Goal: Information Seeking & Learning: Learn about a topic

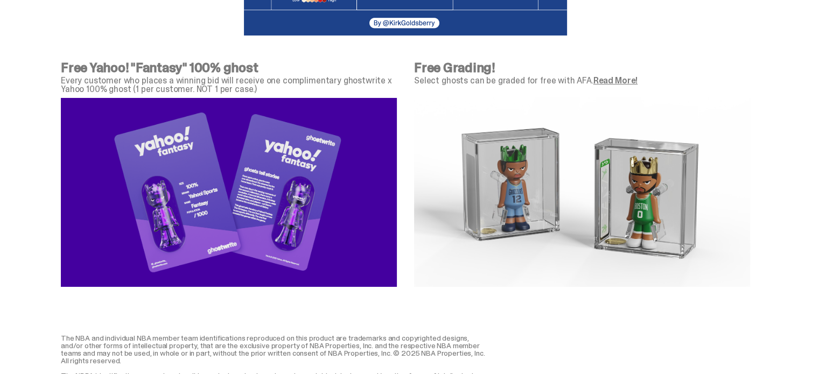
scroll to position [3966, 0]
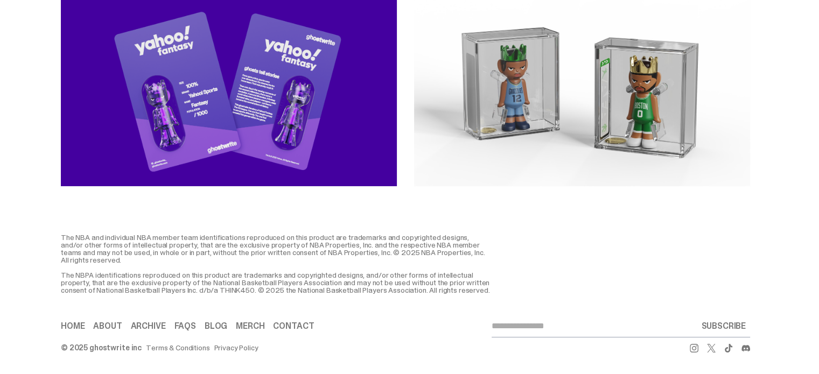
click at [289, 326] on link "Contact" at bounding box center [293, 326] width 41 height 9
click at [127, 309] on div "Home About Archive FAQs Blog Merch Contact SUBSCRIBE © 2025 ghostwrite inc Term…" at bounding box center [405, 334] width 811 height 80
click at [293, 324] on link "Contact" at bounding box center [293, 326] width 41 height 9
click at [193, 212] on div "The NBA and individual NBA member team identifications reproduced on this produ…" at bounding box center [405, 253] width 811 height 82
click at [69, 325] on link "Home" at bounding box center [73, 326] width 24 height 9
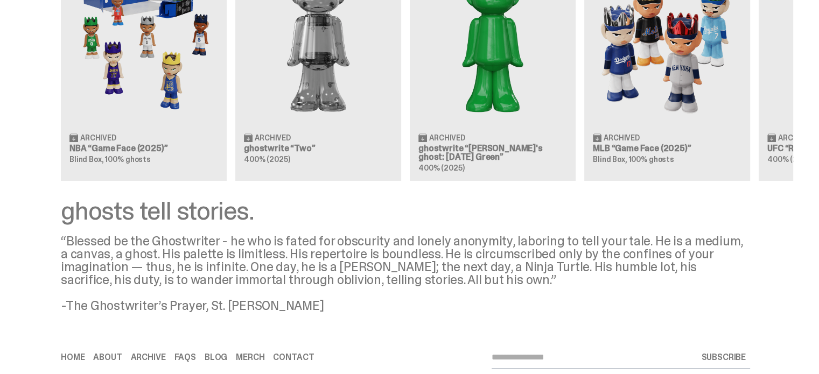
scroll to position [1331, 0]
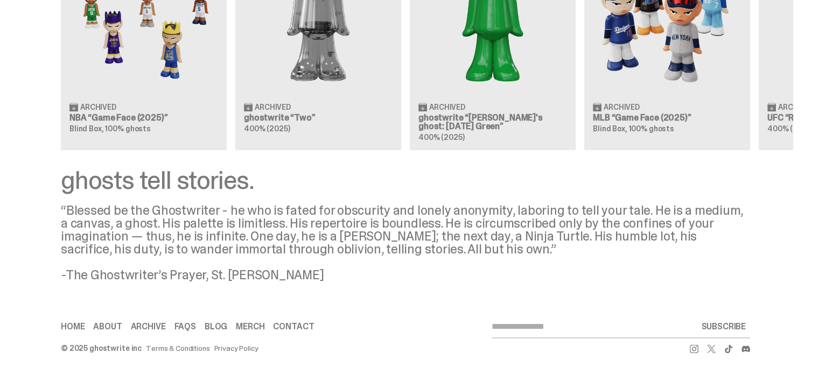
click at [185, 326] on link "FAQs" at bounding box center [185, 327] width 22 height 9
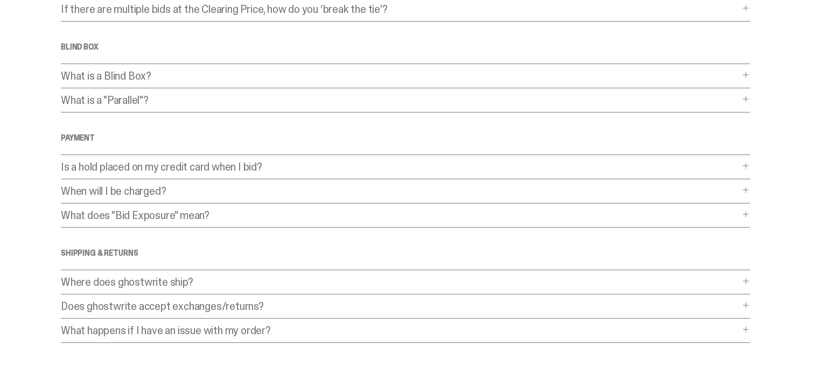
scroll to position [323, 0]
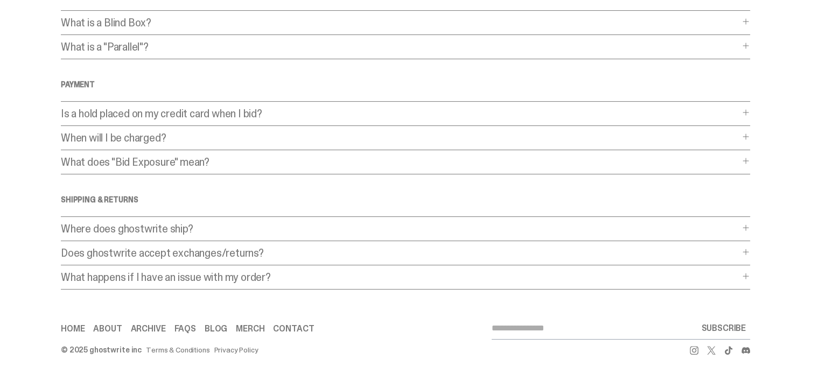
click at [304, 325] on link "Contact" at bounding box center [293, 329] width 41 height 9
click at [106, 325] on link "About" at bounding box center [107, 329] width 29 height 9
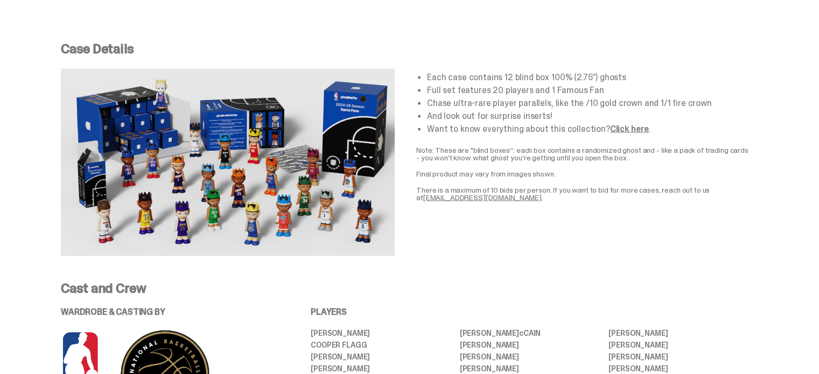
scroll to position [1992, 0]
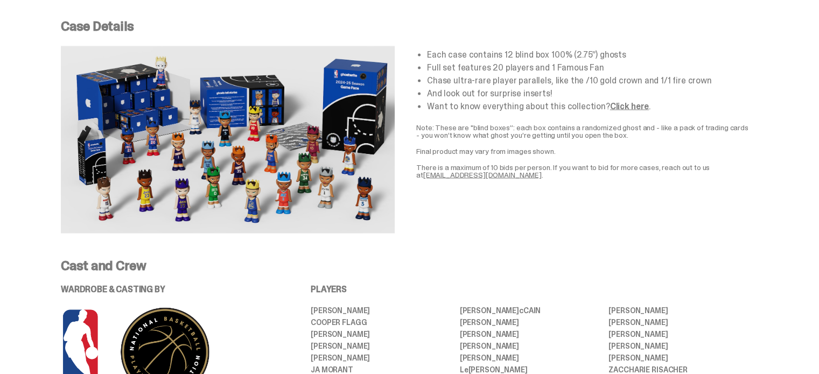
click at [468, 173] on link "[EMAIL_ADDRESS][DOMAIN_NAME]" at bounding box center [482, 175] width 118 height 10
click at [768, 54] on div "Case Details Each case contains 12 blind box 100% (2.75”) ghosts Full set featu…" at bounding box center [405, 126] width 811 height 265
drag, startPoint x: 503, startPoint y: 174, endPoint x: 420, endPoint y: 177, distance: 83.5
click at [420, 177] on p "There is a maximum of 10 bids per person. If you want to bid for more cases, re…" at bounding box center [583, 170] width 334 height 15
click at [465, 216] on div "Each case contains 12 blind box 100% (2.75”) ghosts Full set features 20 player…" at bounding box center [583, 139] width 334 height 187
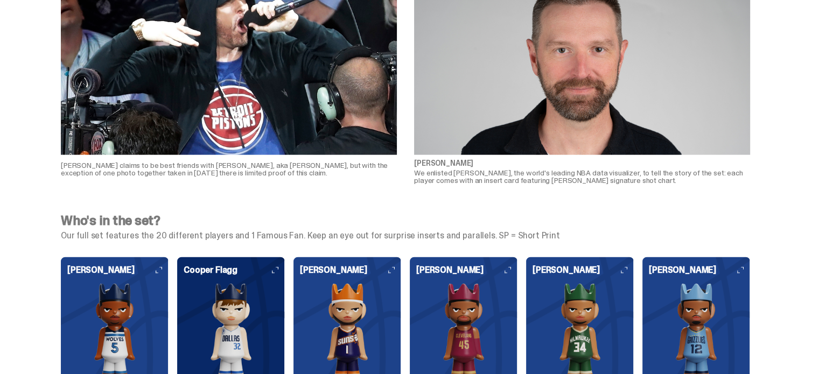
scroll to position [2531, 0]
